Goal: Navigation & Orientation: Find specific page/section

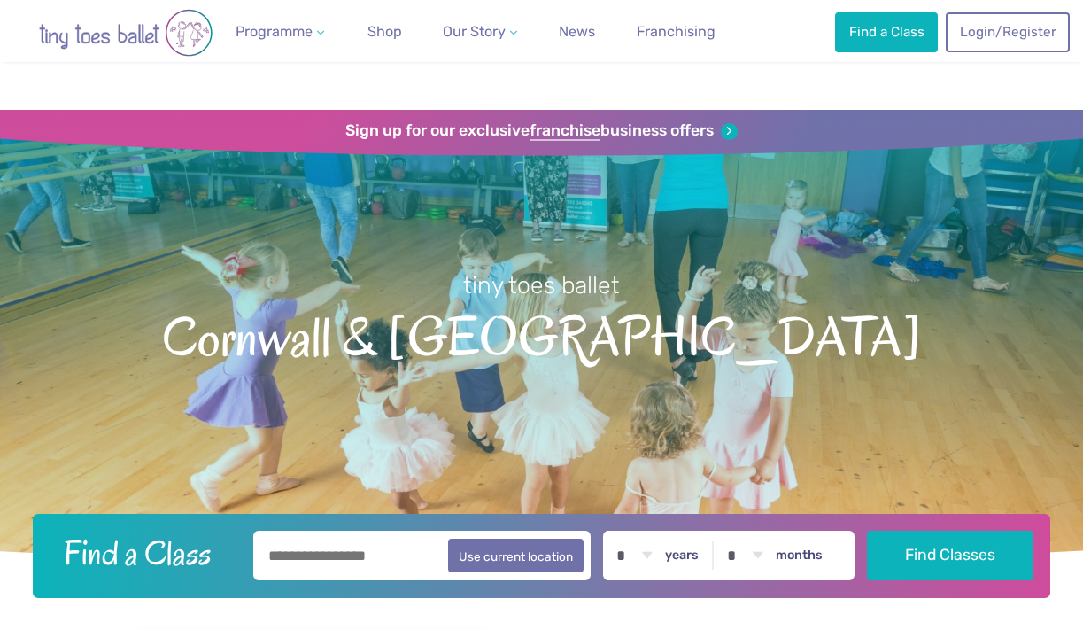
scroll to position [1224, 0]
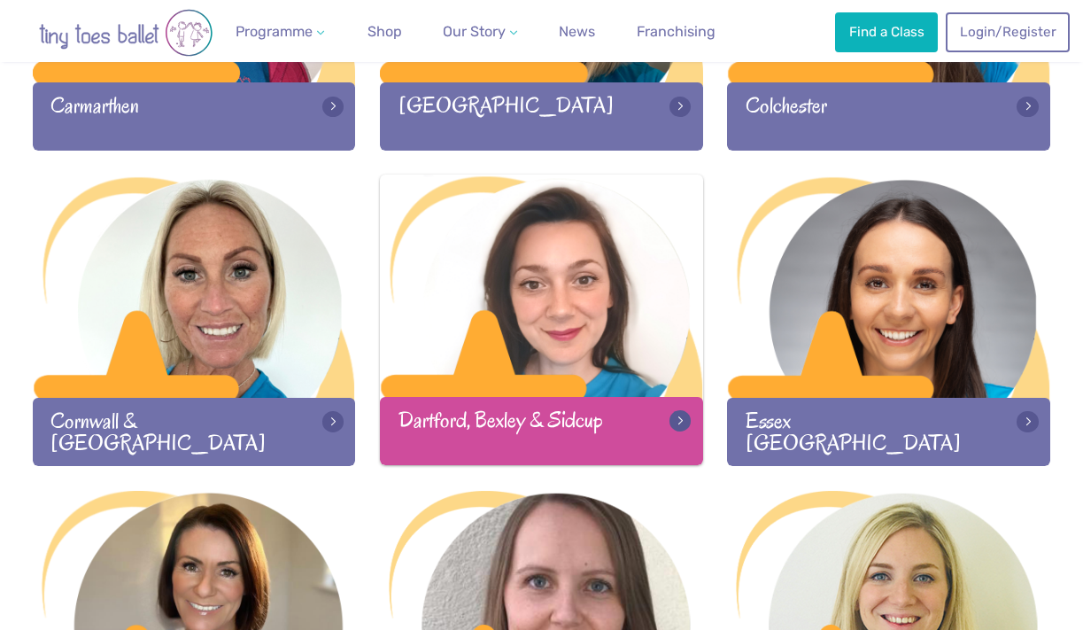
scroll to position [1081, 0]
click at [600, 291] on div at bounding box center [541, 287] width 323 height 226
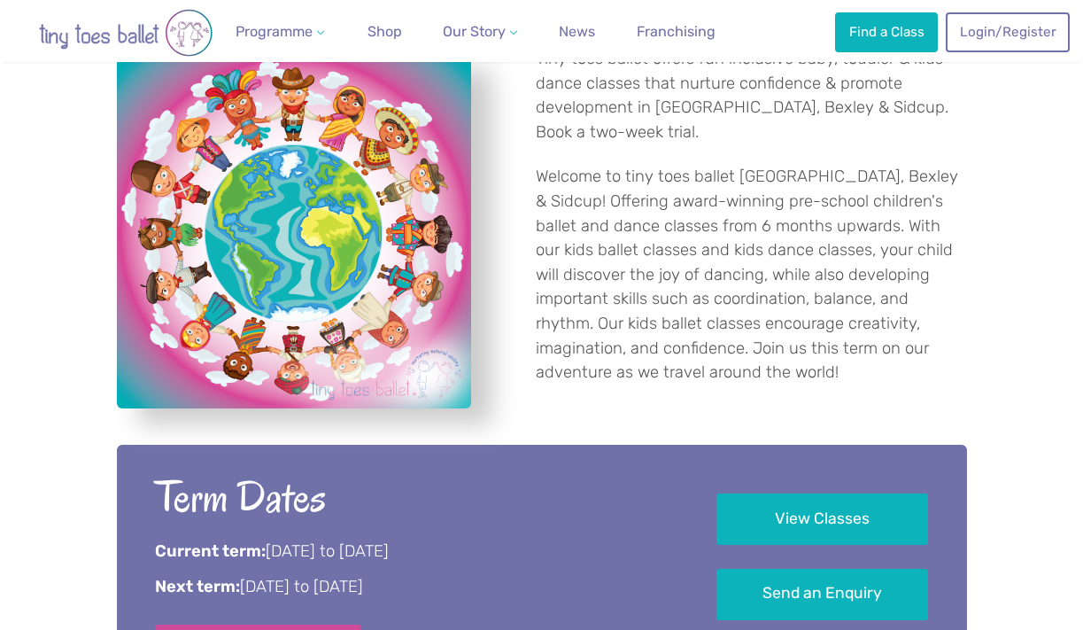
scroll to position [1275, 0]
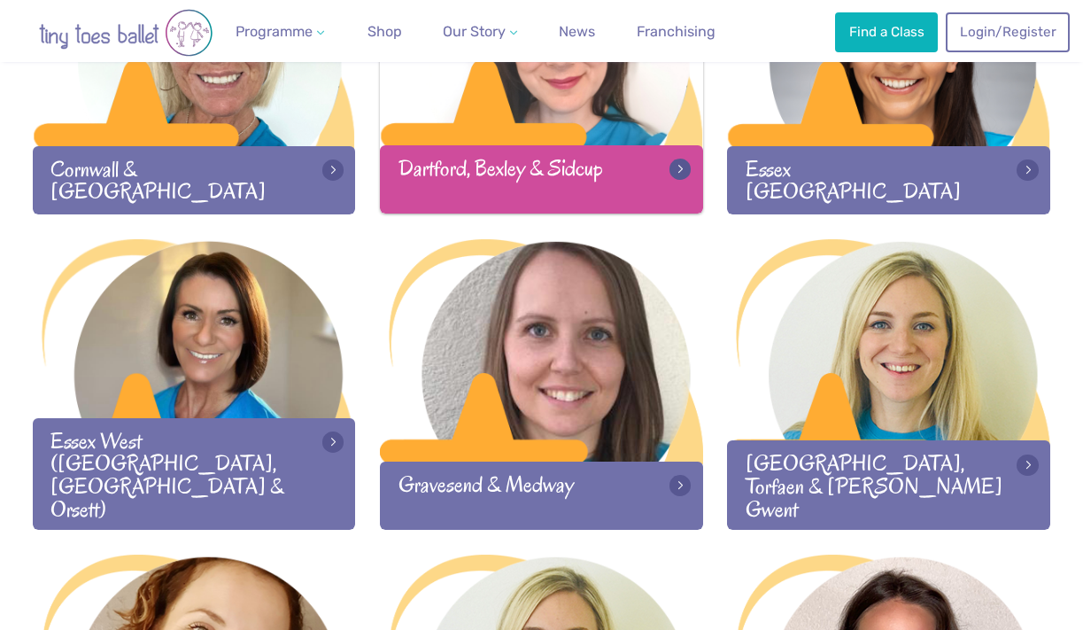
scroll to position [1344, 0]
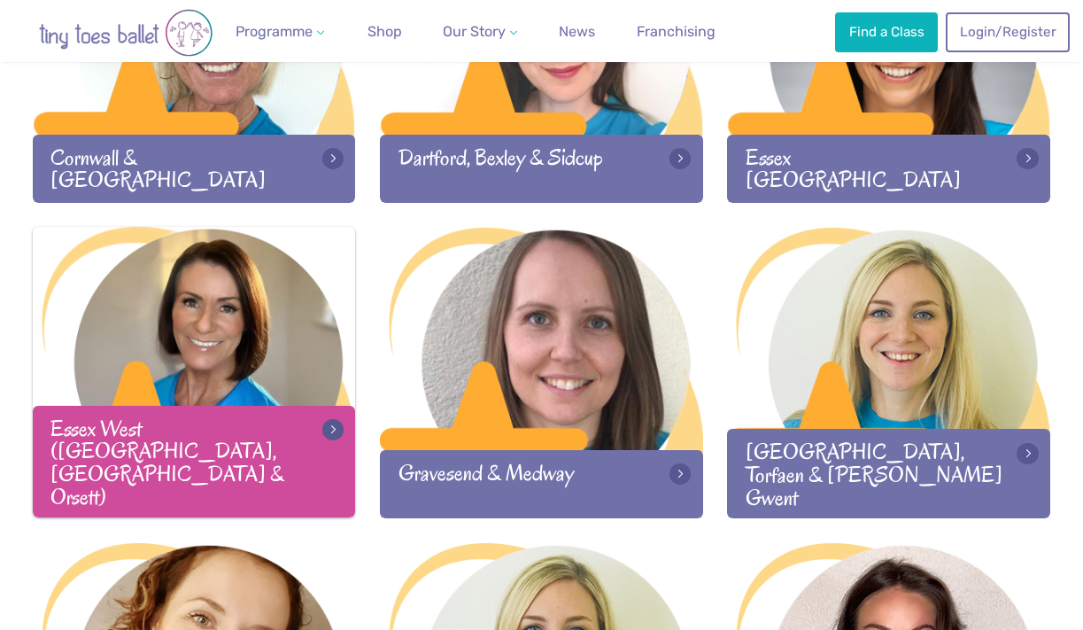
click at [248, 376] on div at bounding box center [194, 340] width 323 height 226
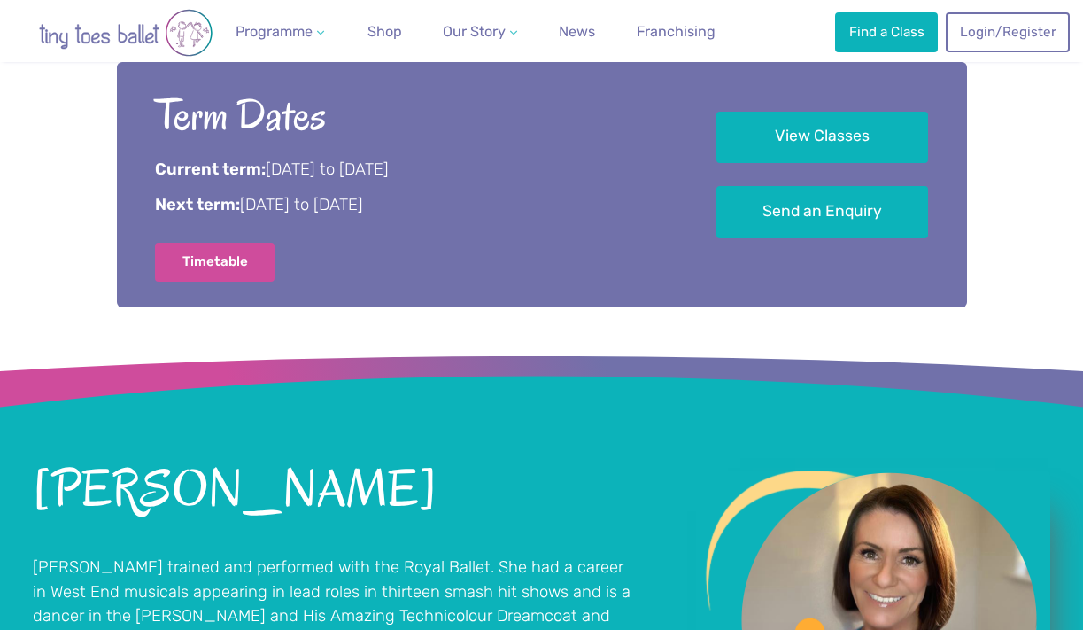
scroll to position [1012, 0]
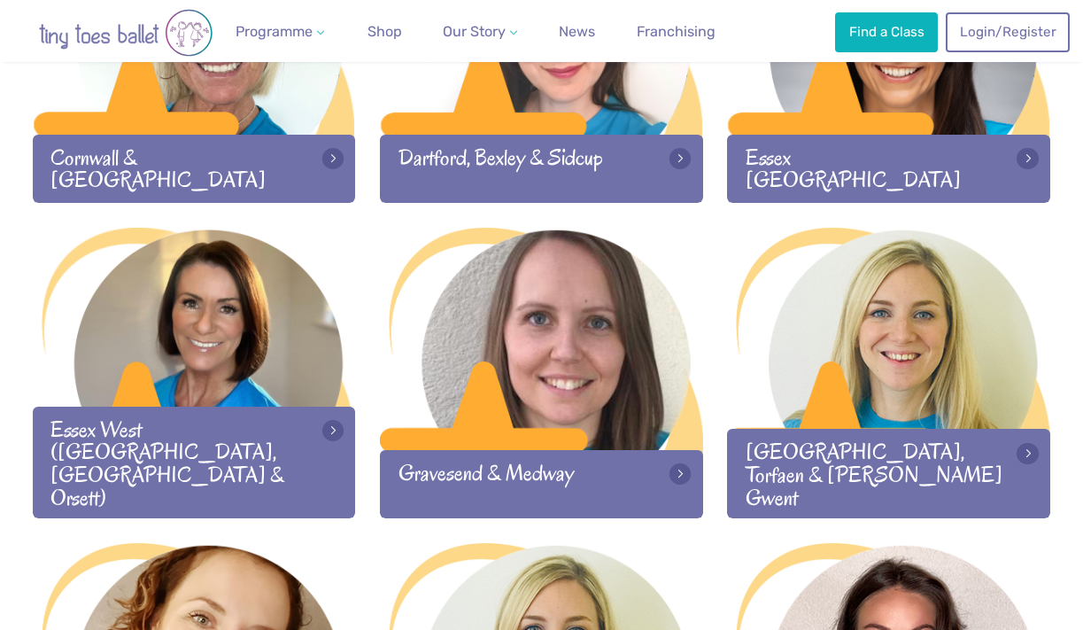
scroll to position [1344, 0]
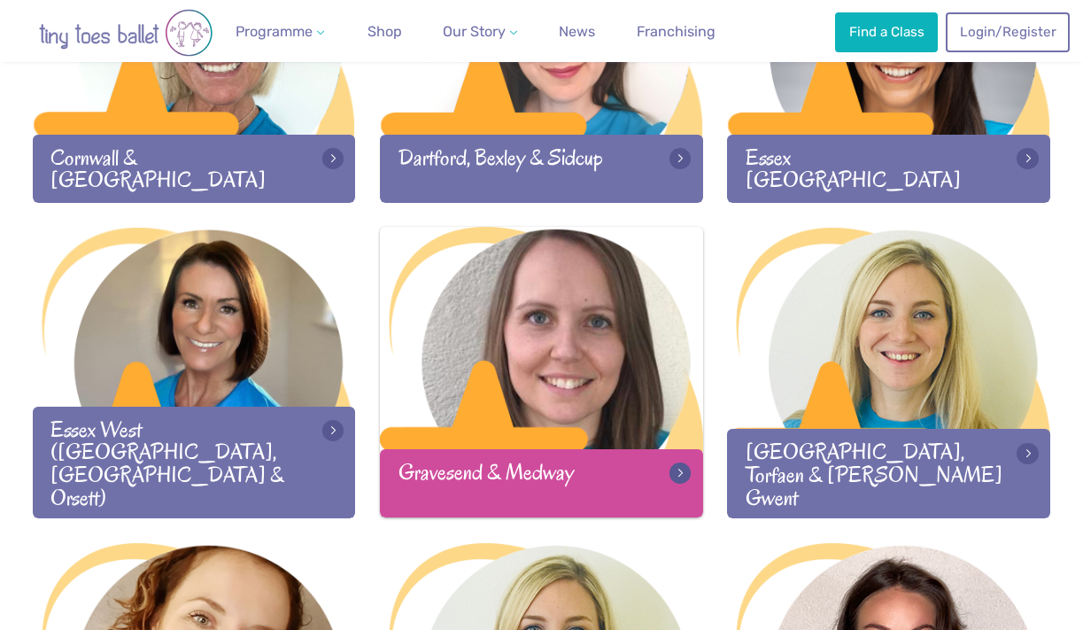
click at [587, 377] on div at bounding box center [541, 340] width 323 height 226
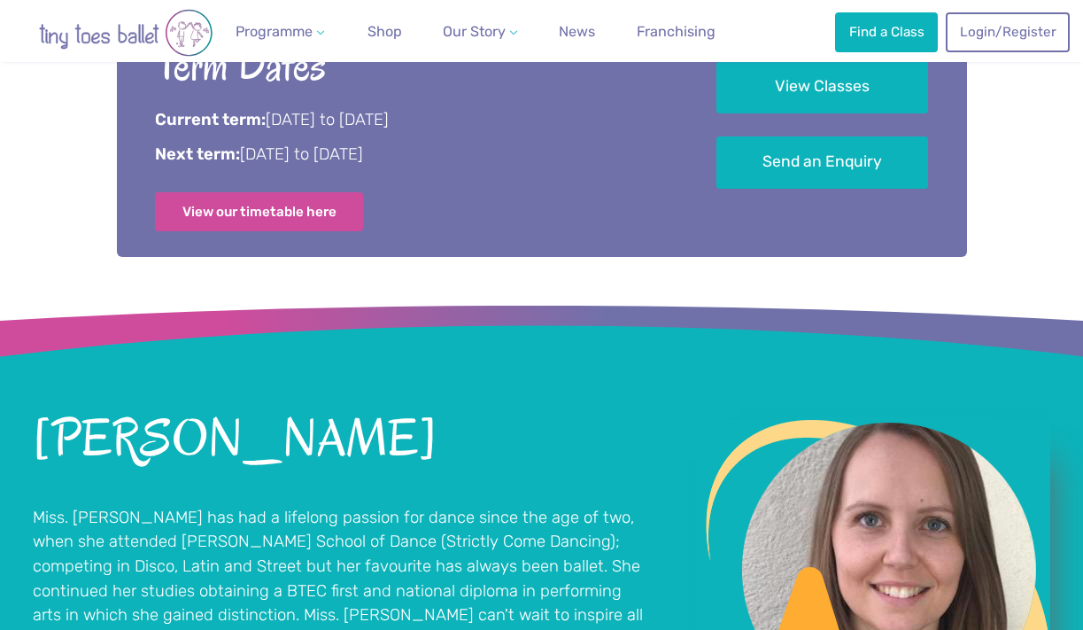
scroll to position [1097, 0]
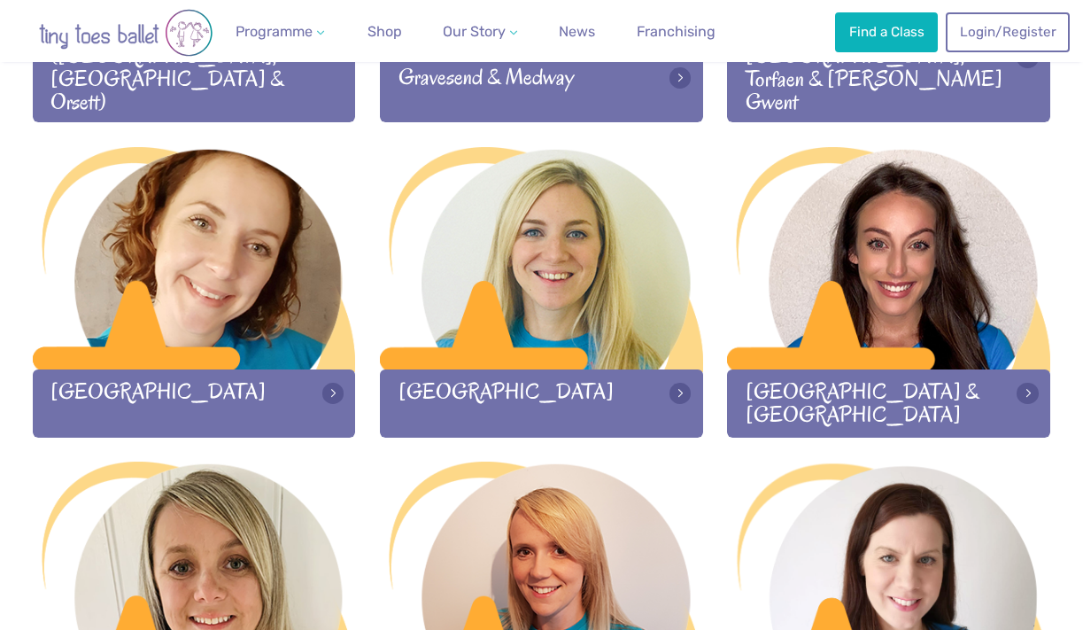
scroll to position [1740, 0]
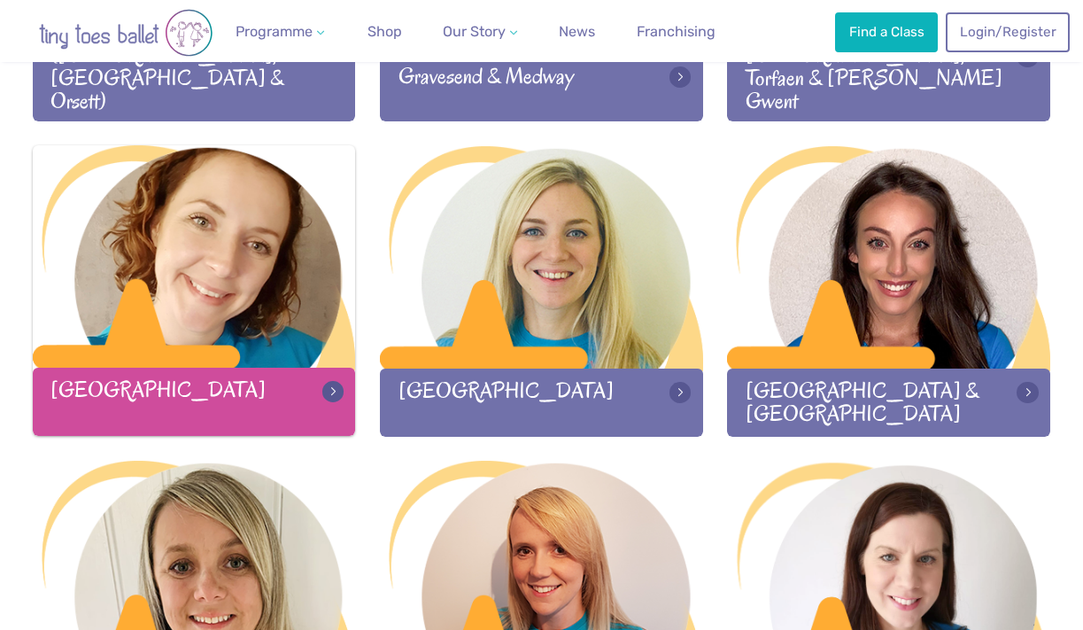
click at [217, 336] on div at bounding box center [194, 258] width 323 height 226
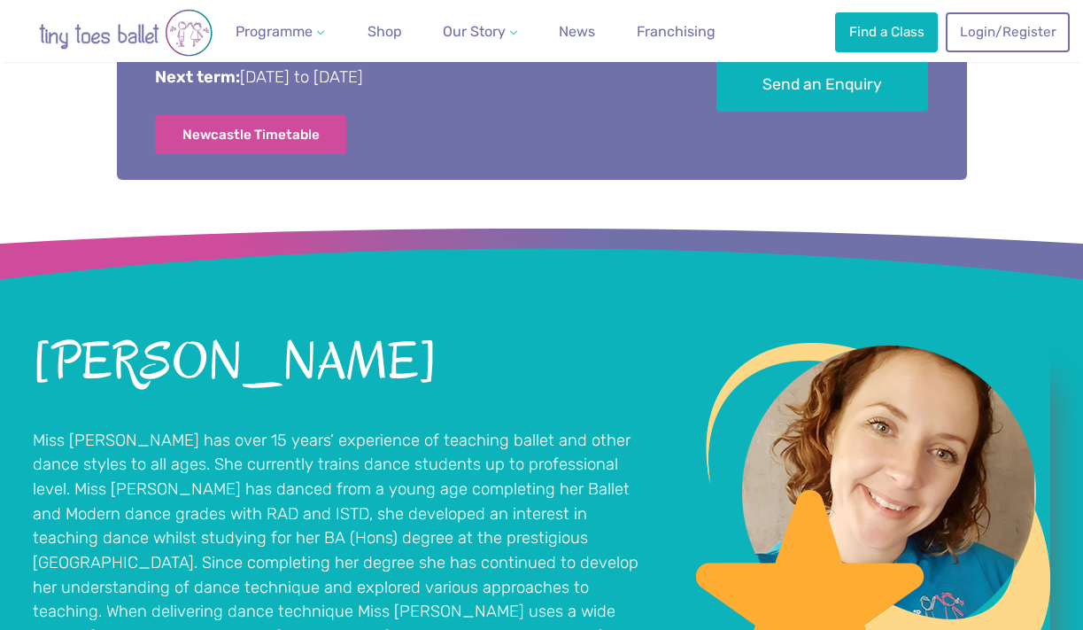
scroll to position [1112, 0]
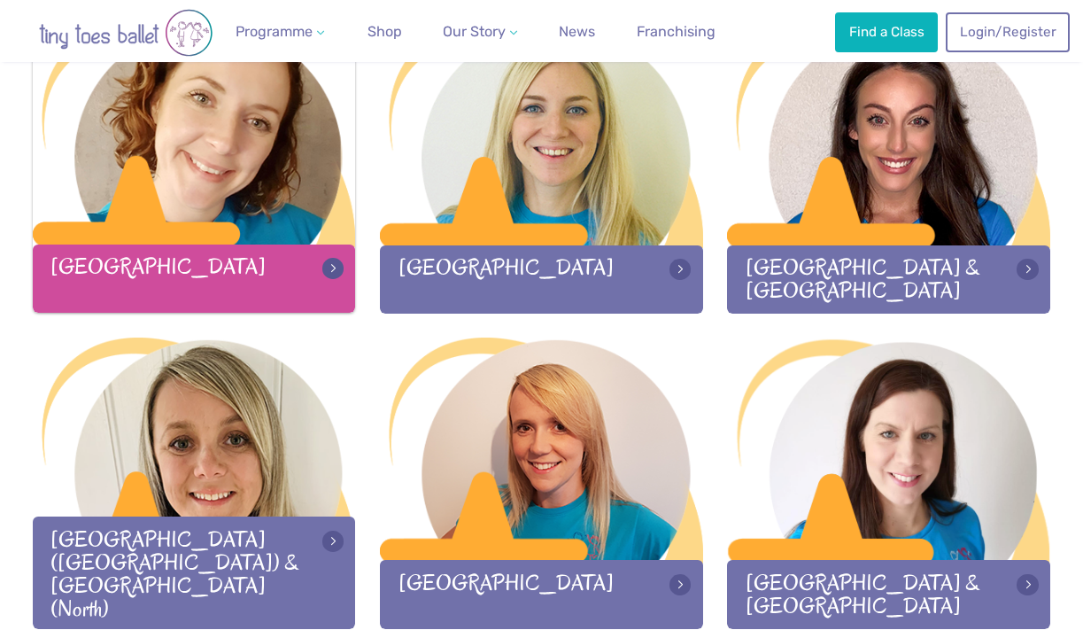
scroll to position [1891, 0]
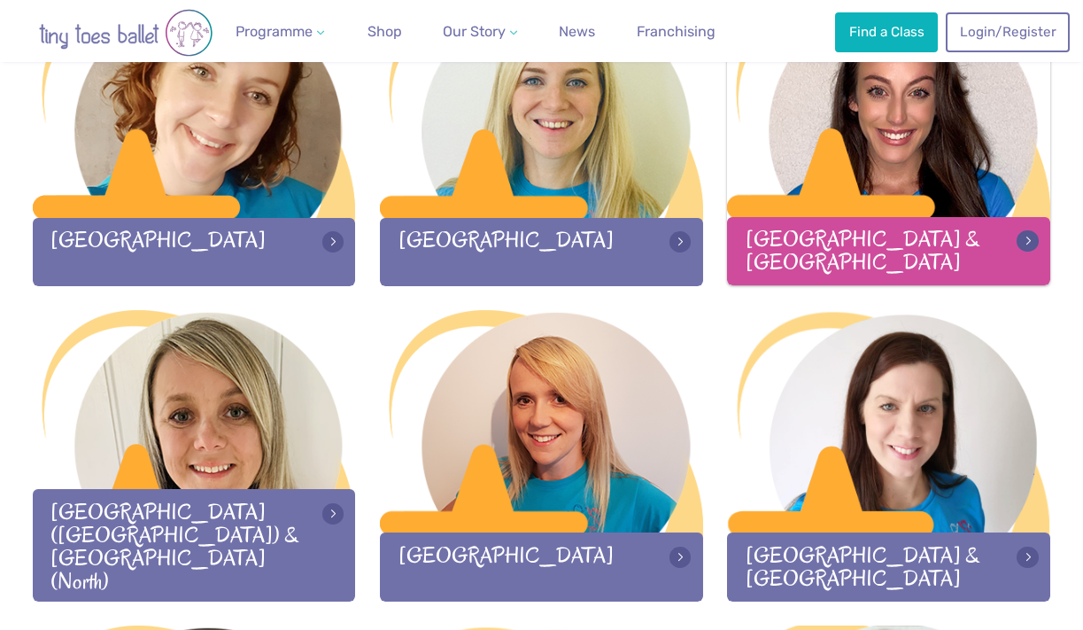
click at [876, 167] on div at bounding box center [888, 108] width 323 height 226
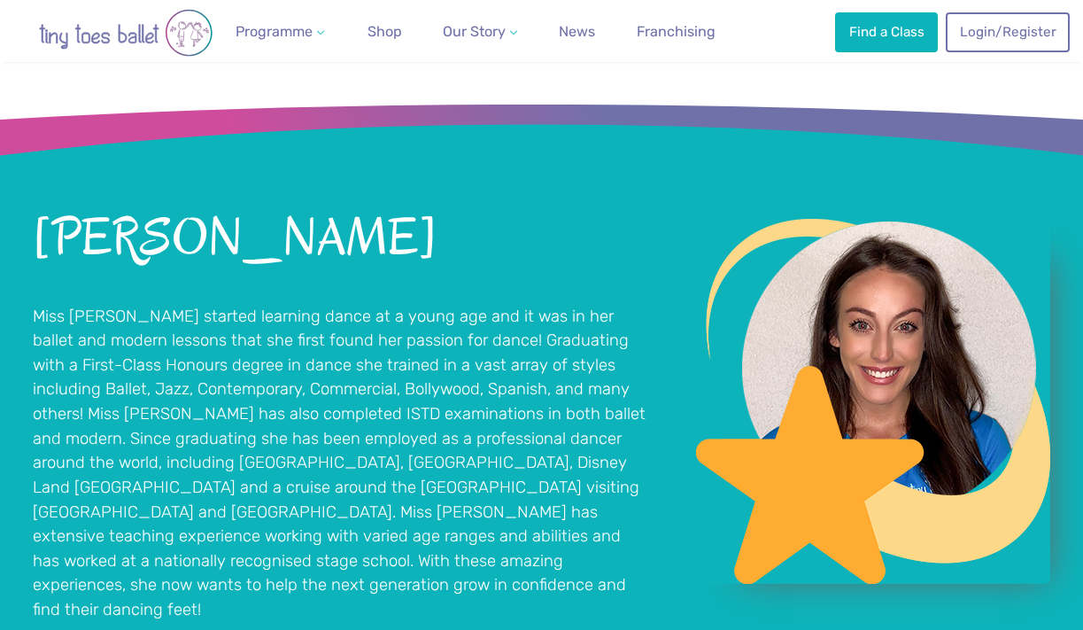
scroll to position [1352, 0]
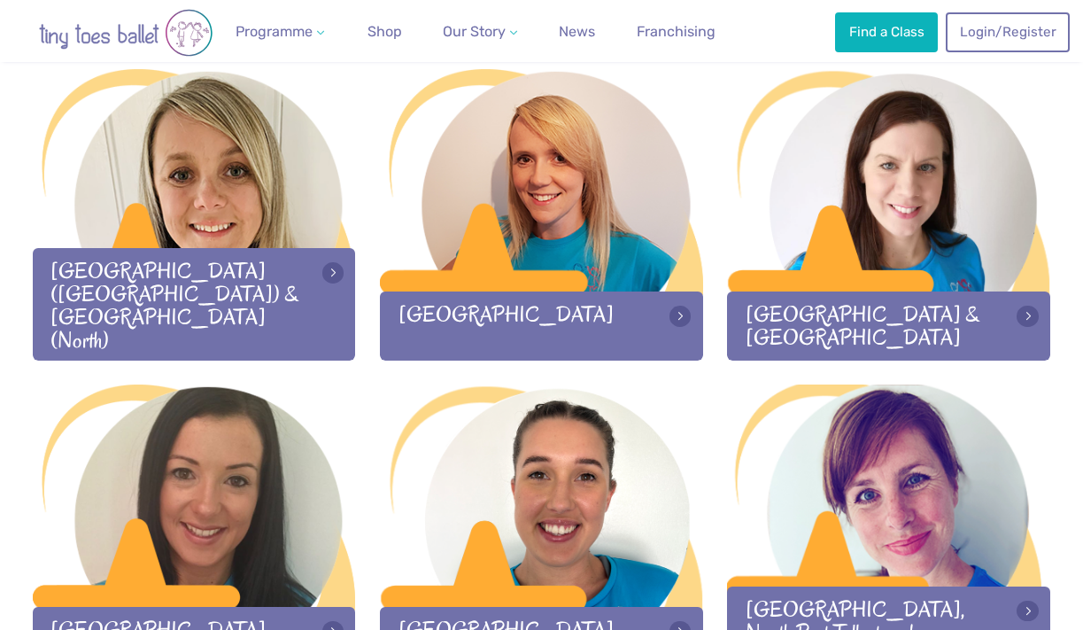
scroll to position [2143, 0]
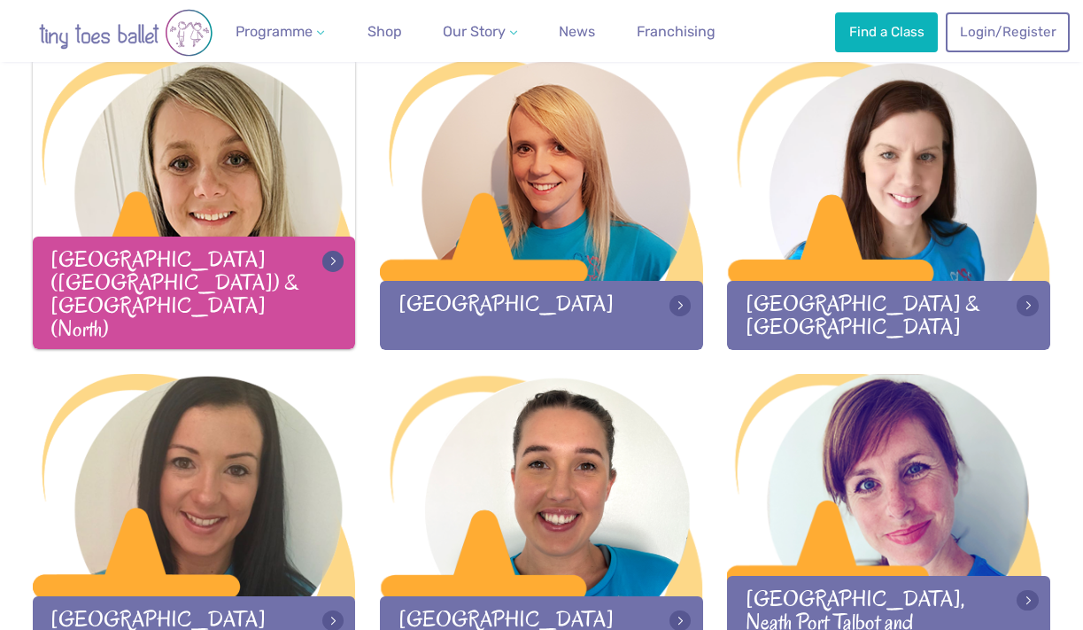
click at [195, 263] on div at bounding box center [194, 171] width 323 height 226
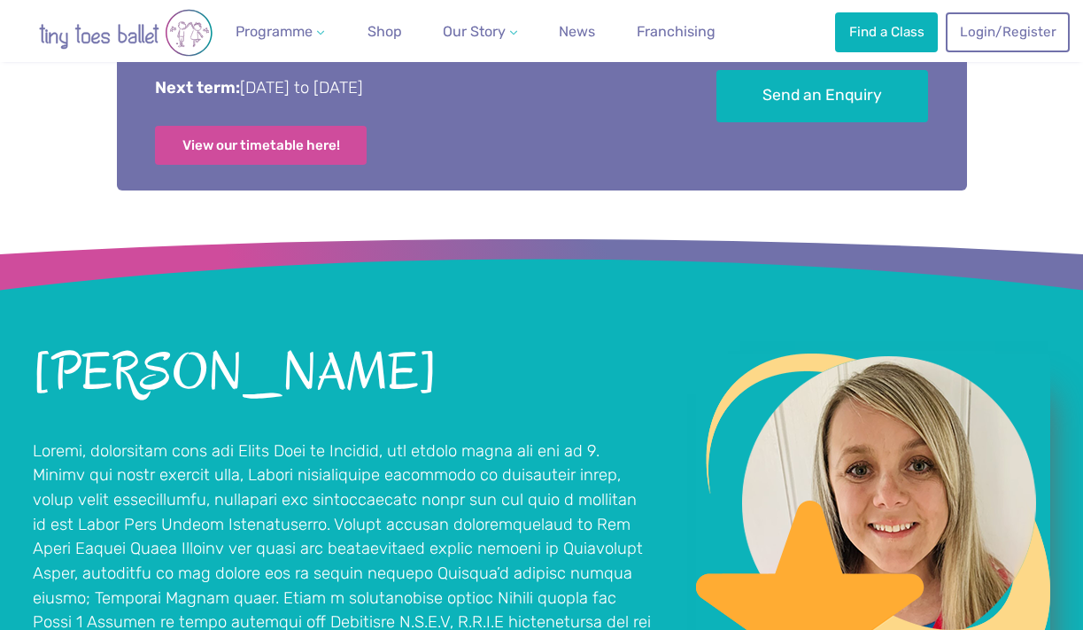
scroll to position [1066, 0]
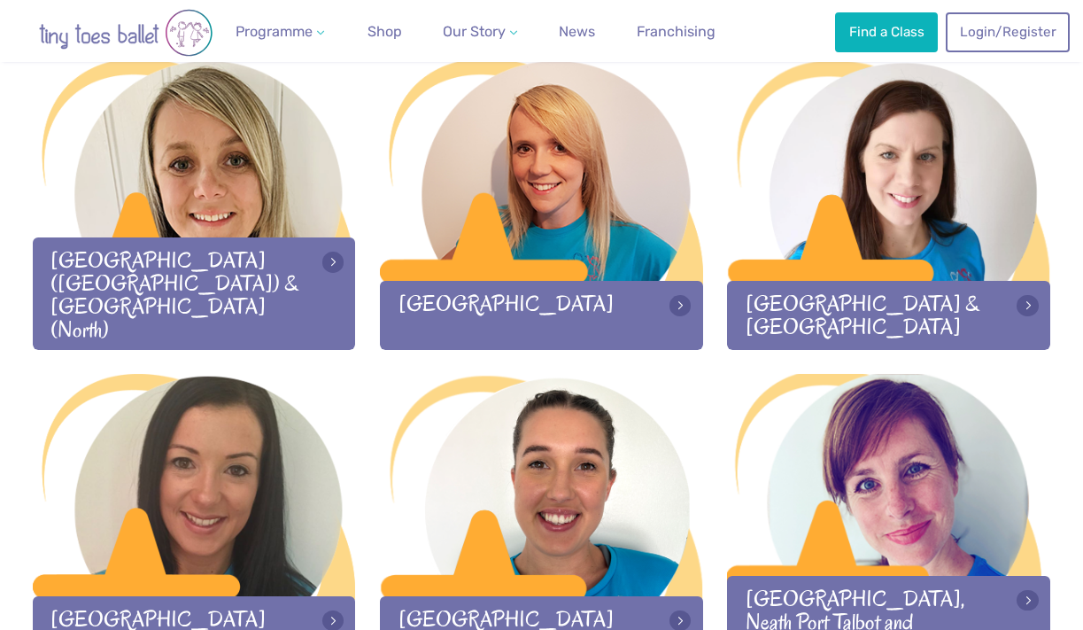
scroll to position [2143, 0]
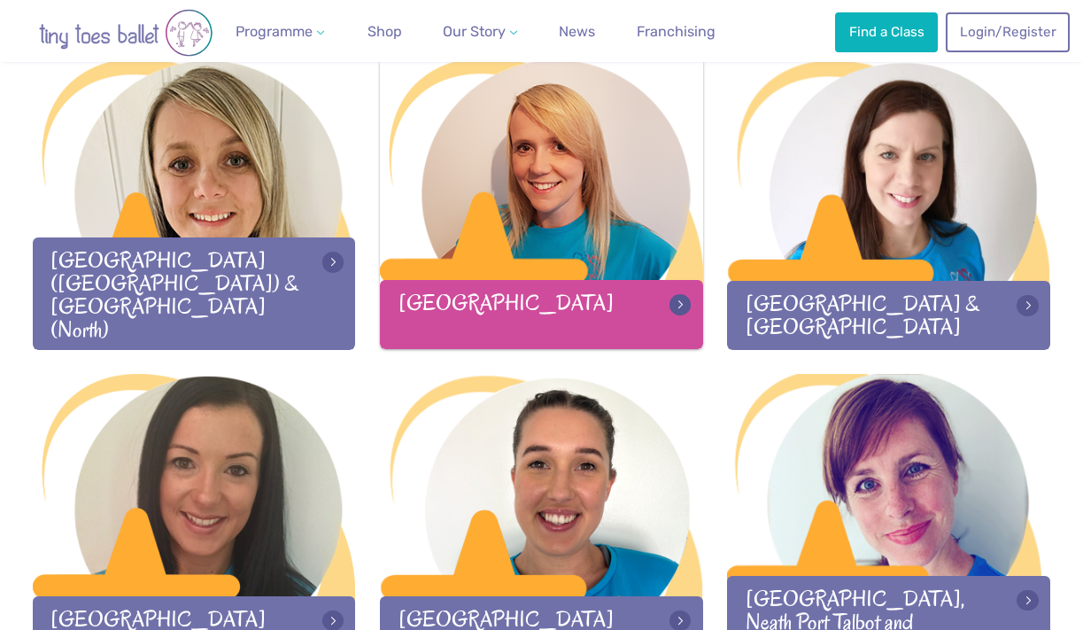
click at [557, 271] on div at bounding box center [541, 171] width 323 height 226
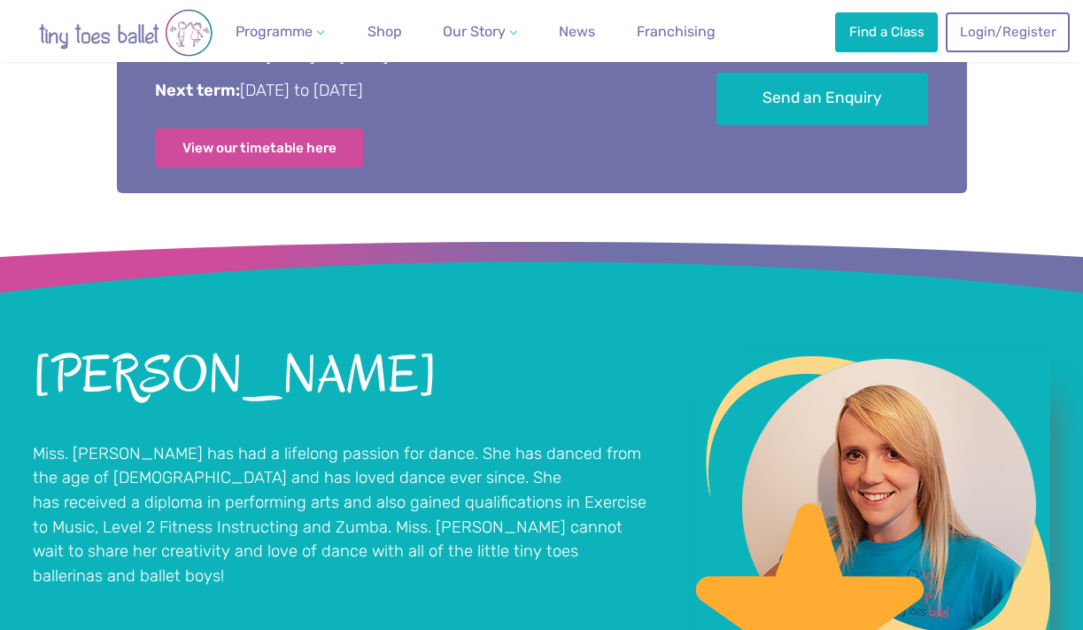
scroll to position [1089, 0]
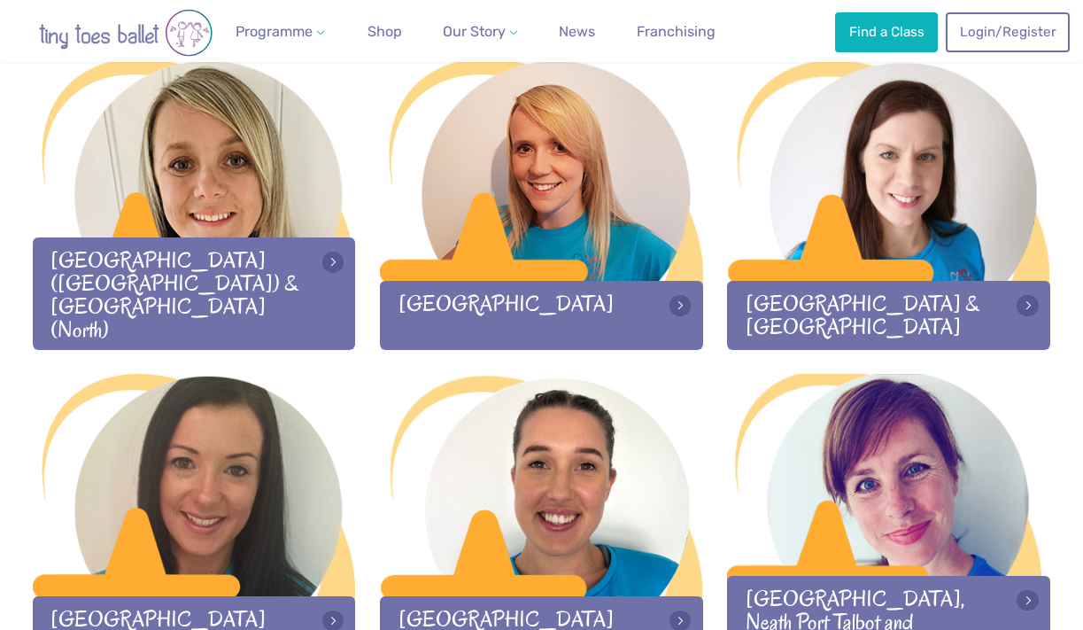
scroll to position [2143, 0]
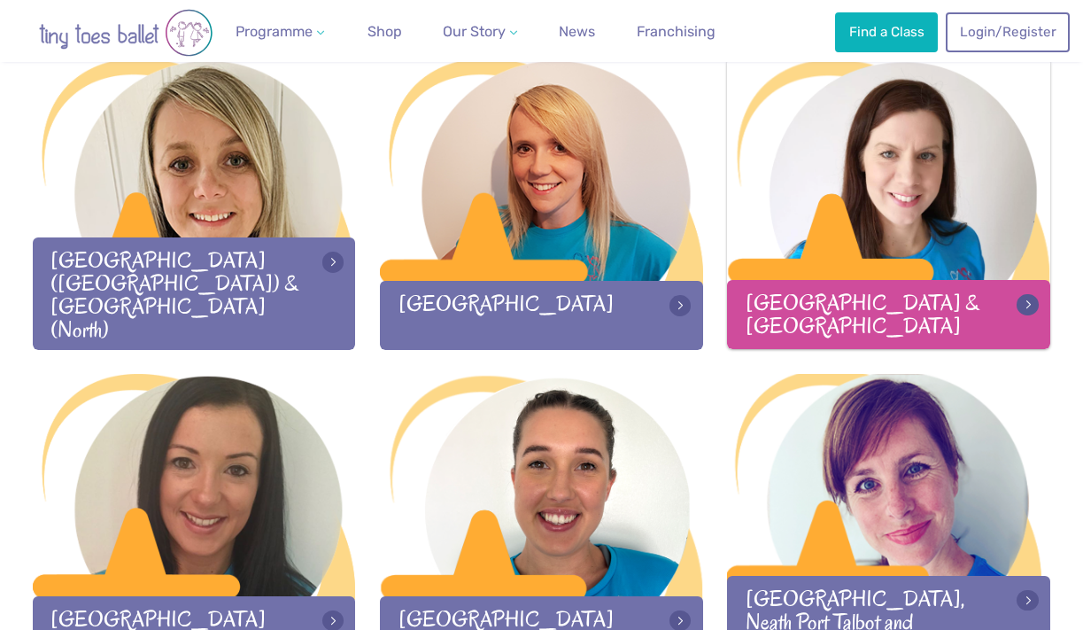
click at [837, 217] on div at bounding box center [888, 171] width 323 height 226
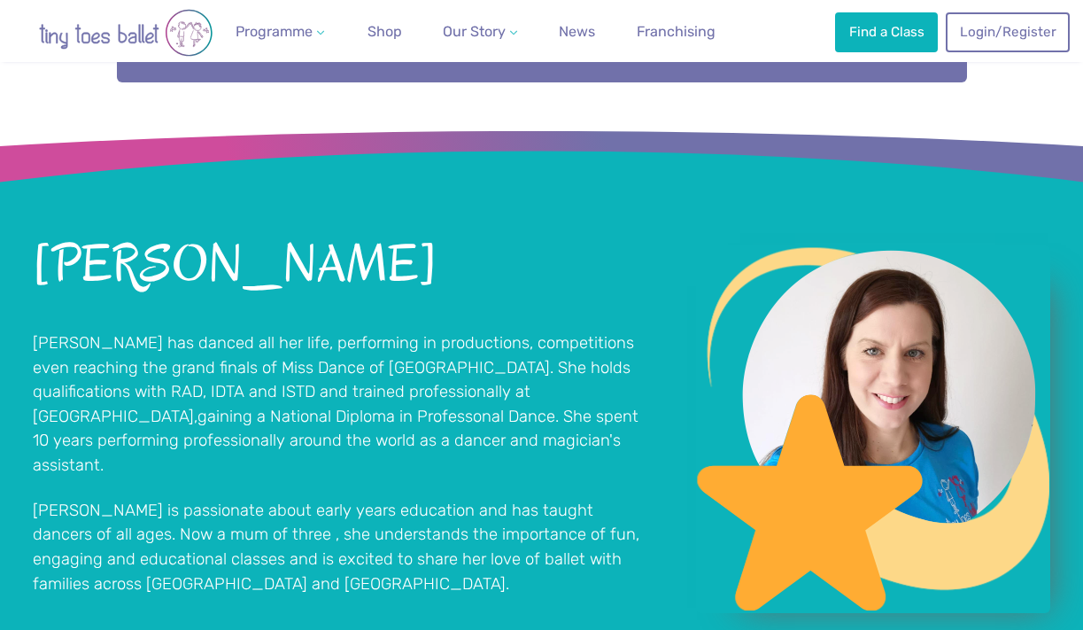
scroll to position [1213, 0]
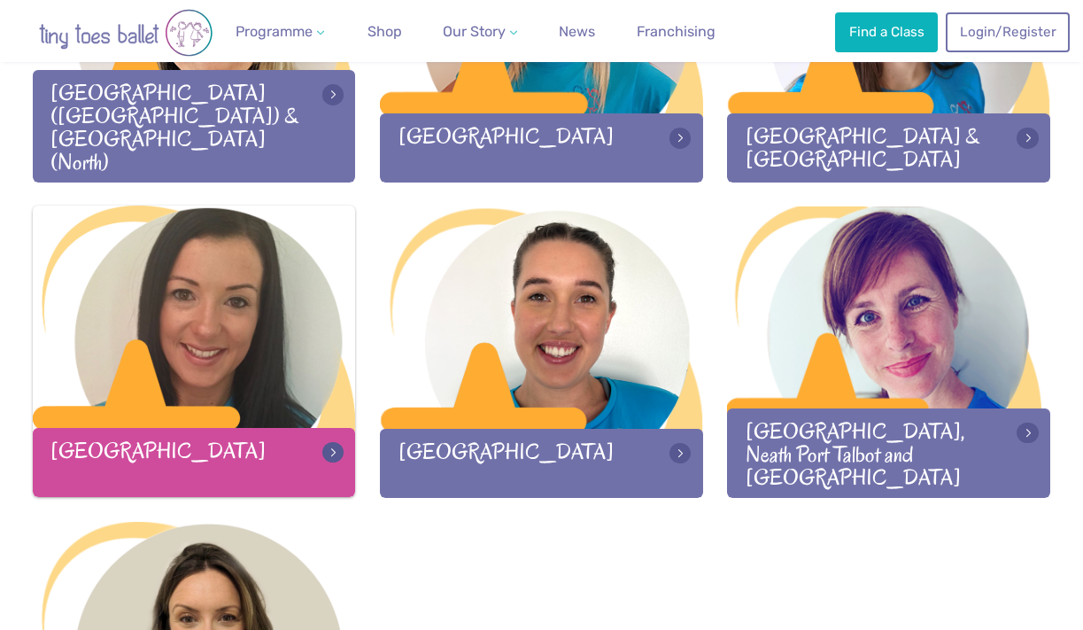
scroll to position [2314, 0]
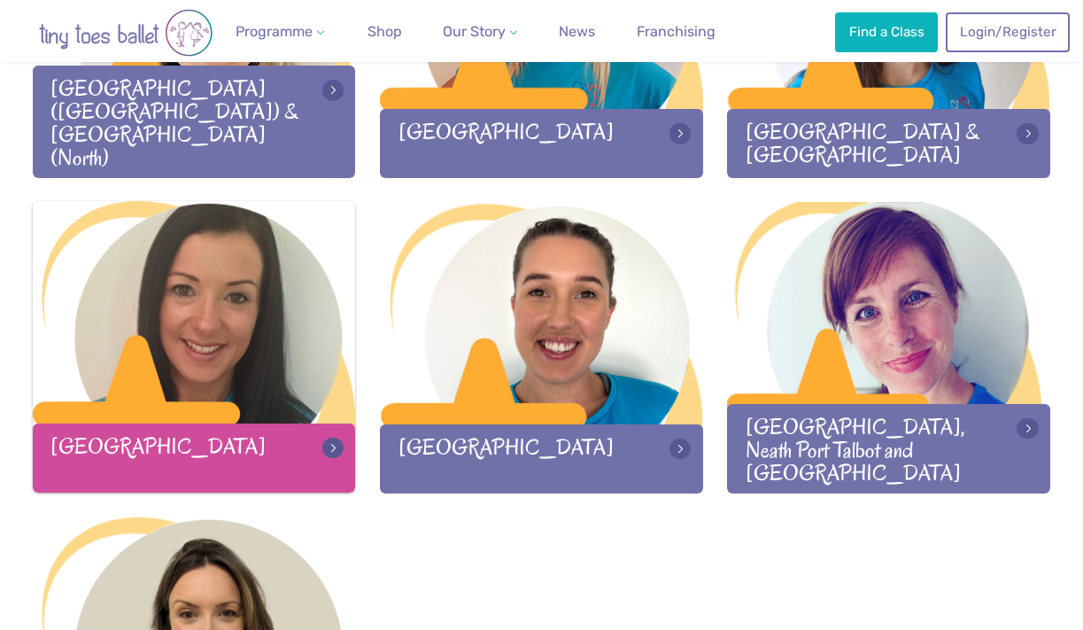
click at [236, 402] on div at bounding box center [194, 314] width 323 height 226
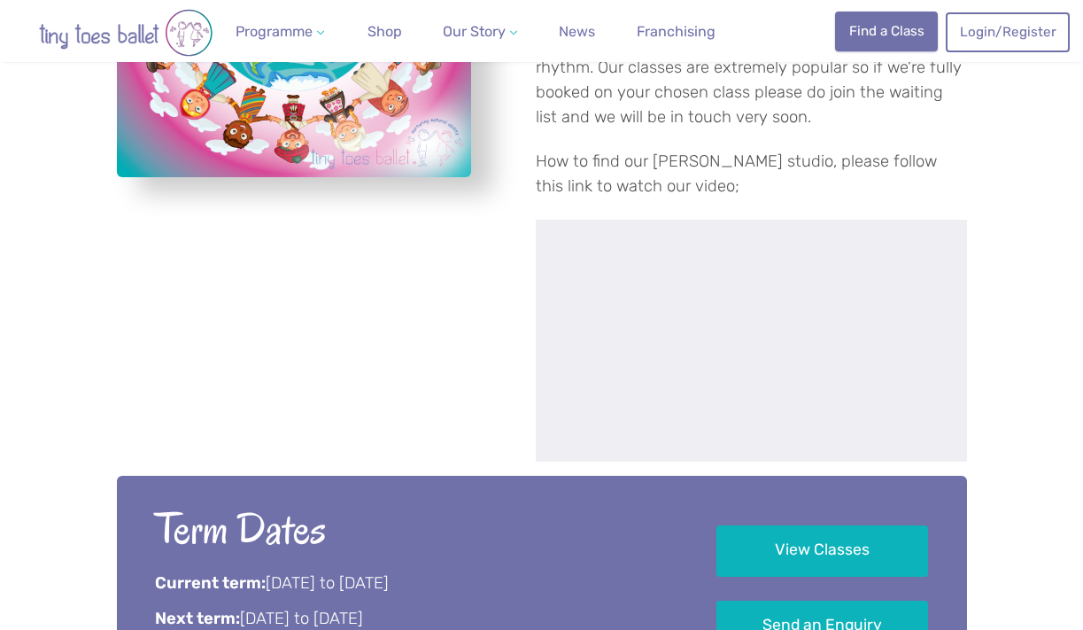
scroll to position [1300, 0]
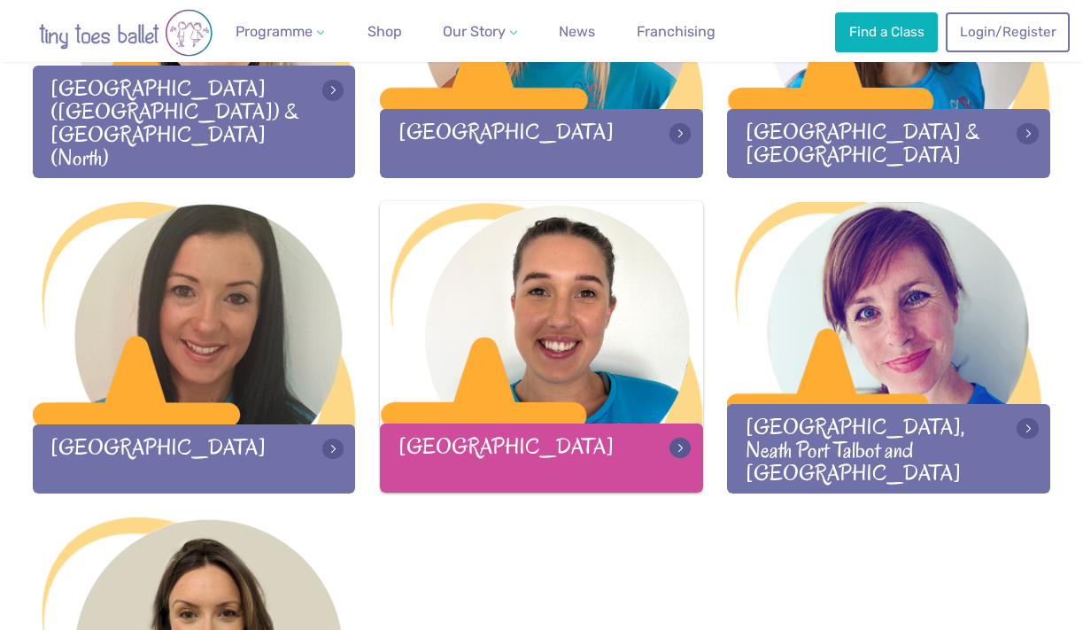
scroll to position [2314, 0]
click at [529, 397] on div at bounding box center [541, 314] width 323 height 226
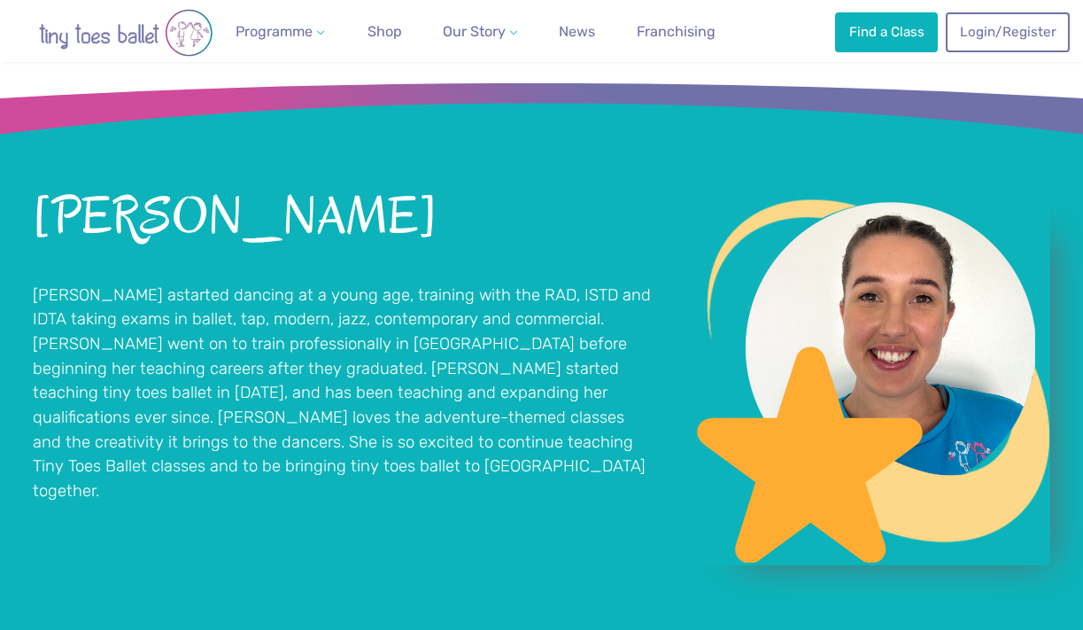
scroll to position [1226, 0]
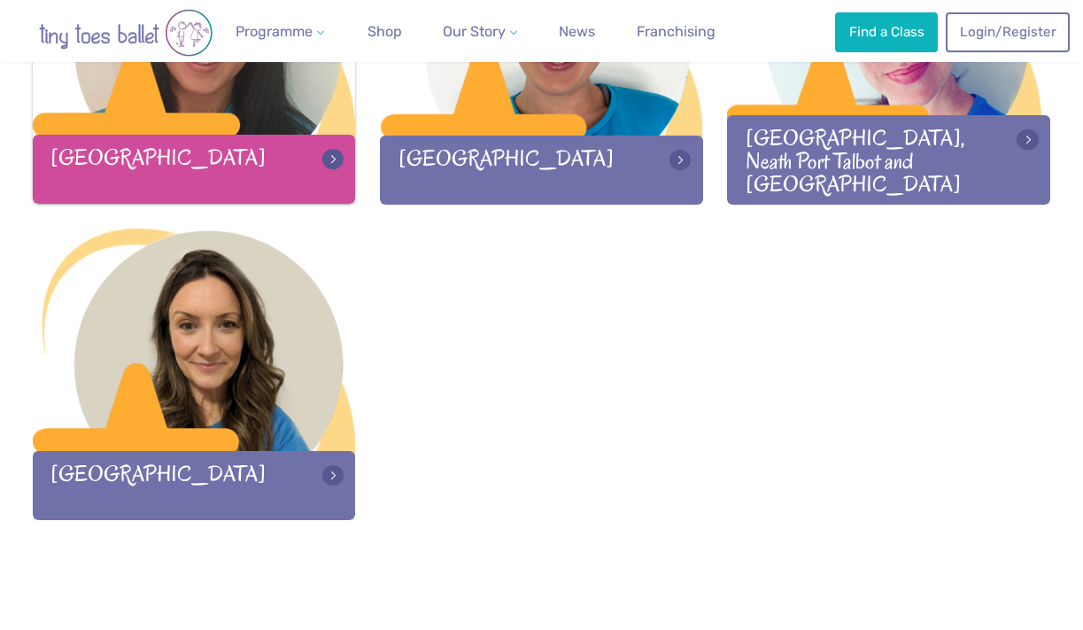
scroll to position [2609, 0]
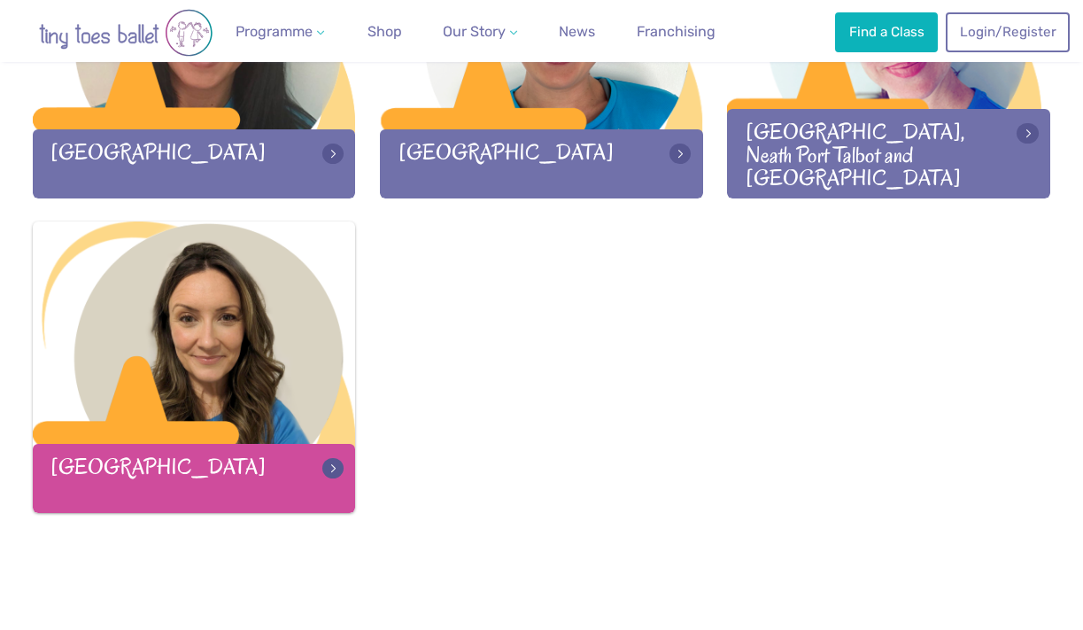
click at [164, 363] on div at bounding box center [194, 334] width 323 height 226
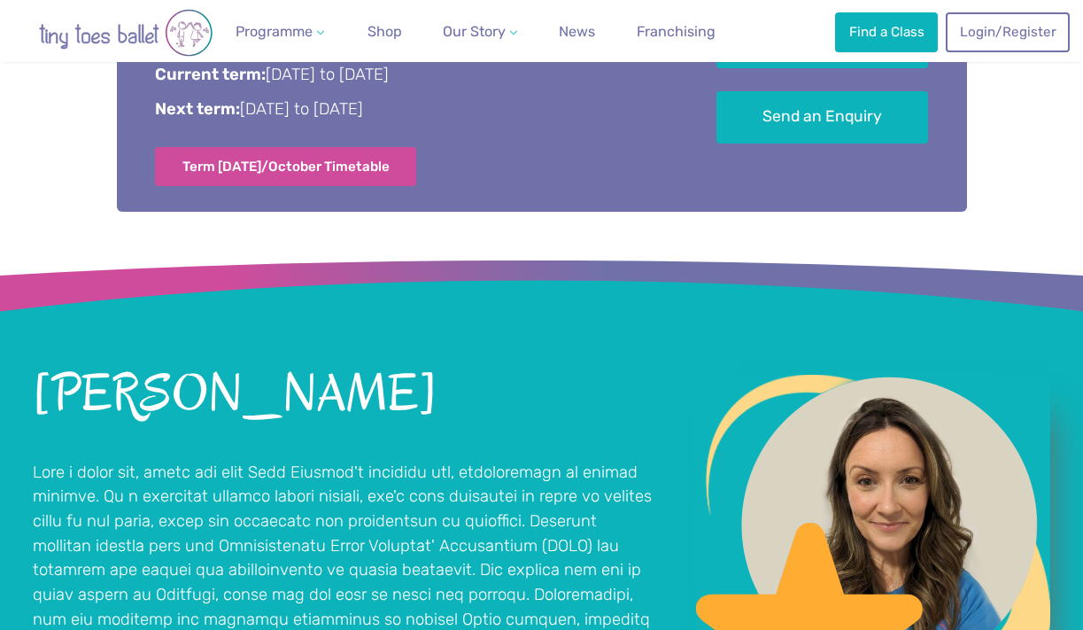
scroll to position [1154, 0]
